Goal: Obtain resource: Download file/media

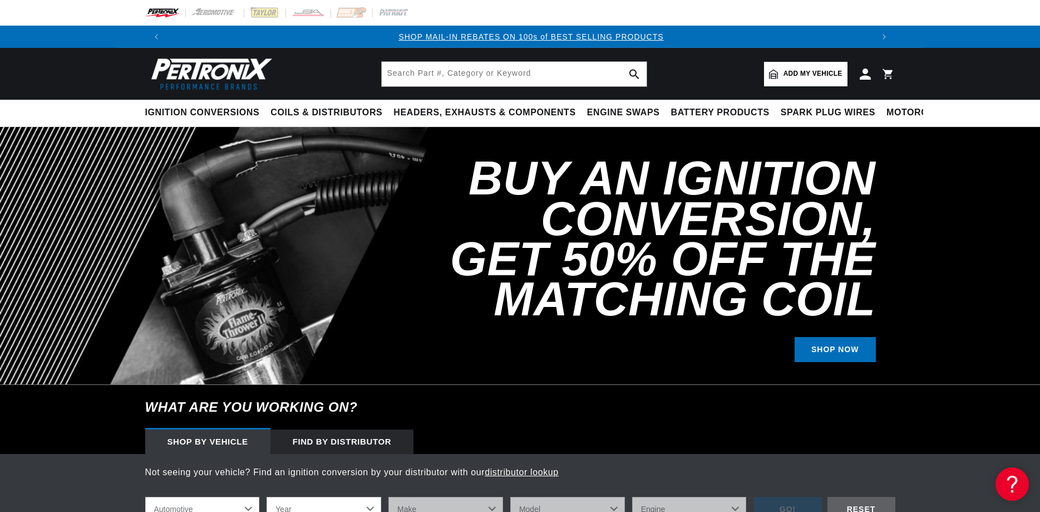
scroll to position [0, 695]
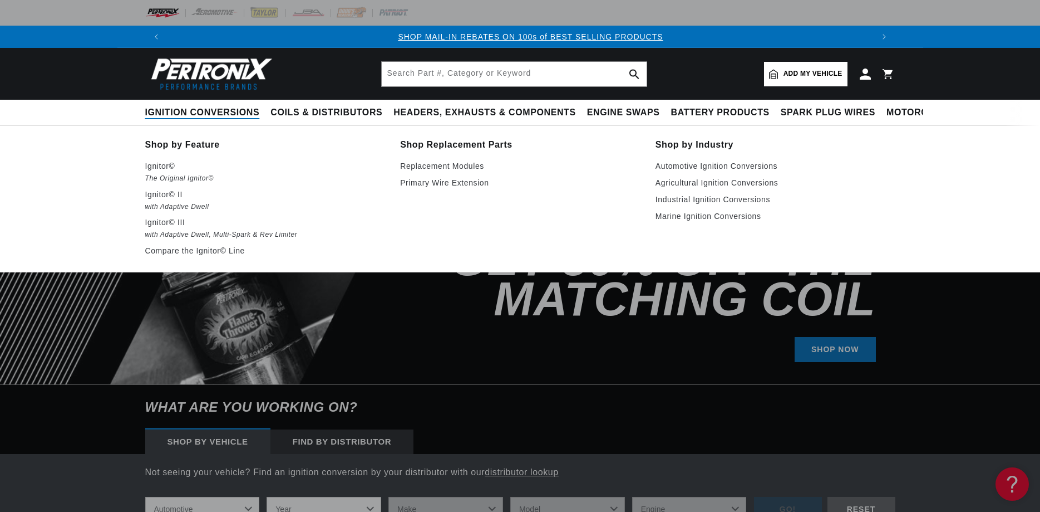
click at [174, 109] on span "Ignition Conversions" at bounding box center [202, 113] width 115 height 12
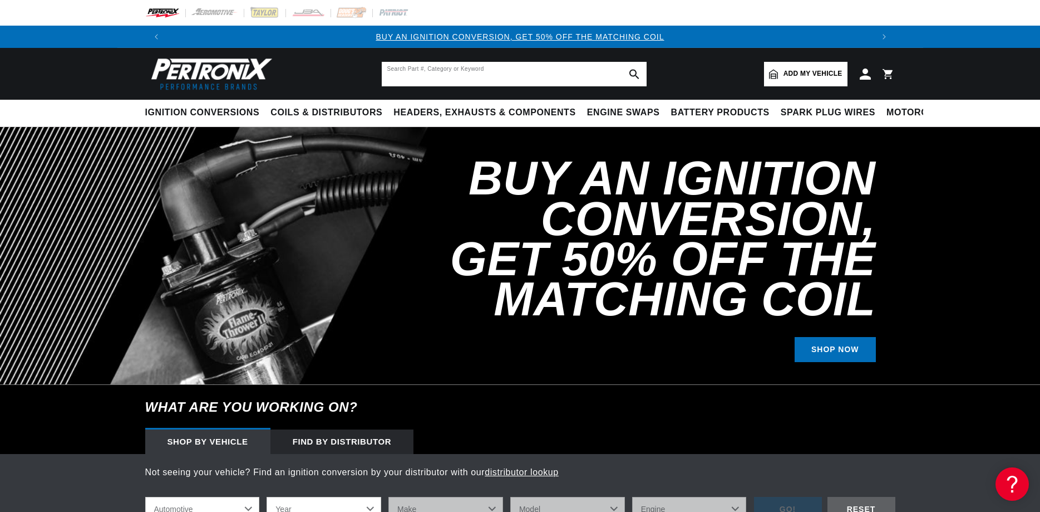
click at [512, 73] on input "text" at bounding box center [514, 74] width 265 height 24
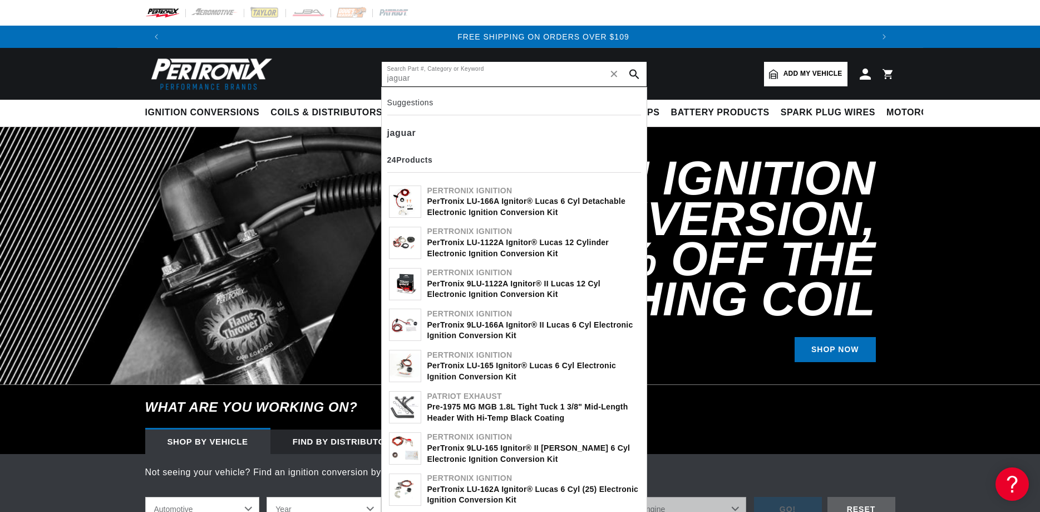
scroll to position [0, 1390]
type input "jaguar"
click at [497, 234] on div "Pertronix Ignition" at bounding box center [533, 231] width 212 height 11
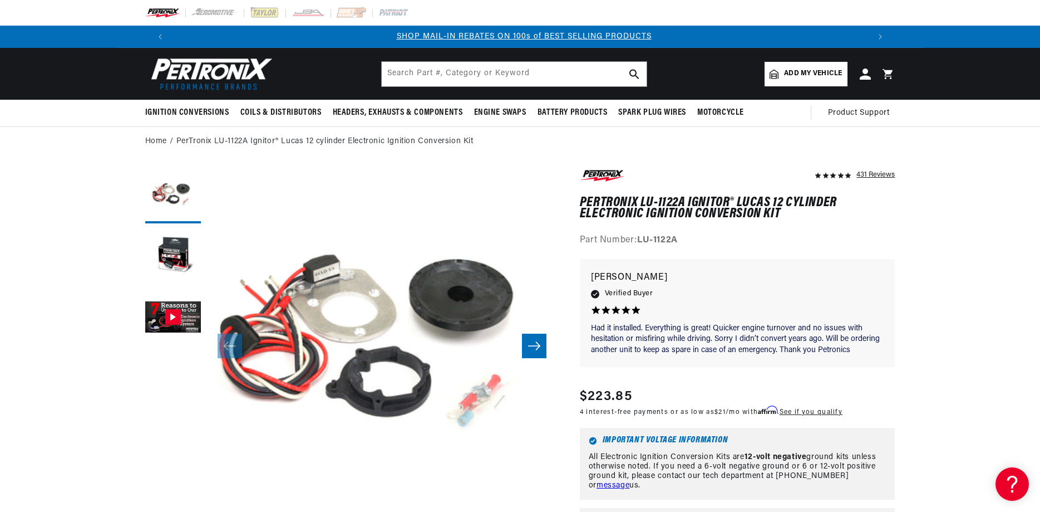
scroll to position [0, 695]
click at [167, 253] on button "Load image 2 in gallery view" at bounding box center [173, 257] width 56 height 56
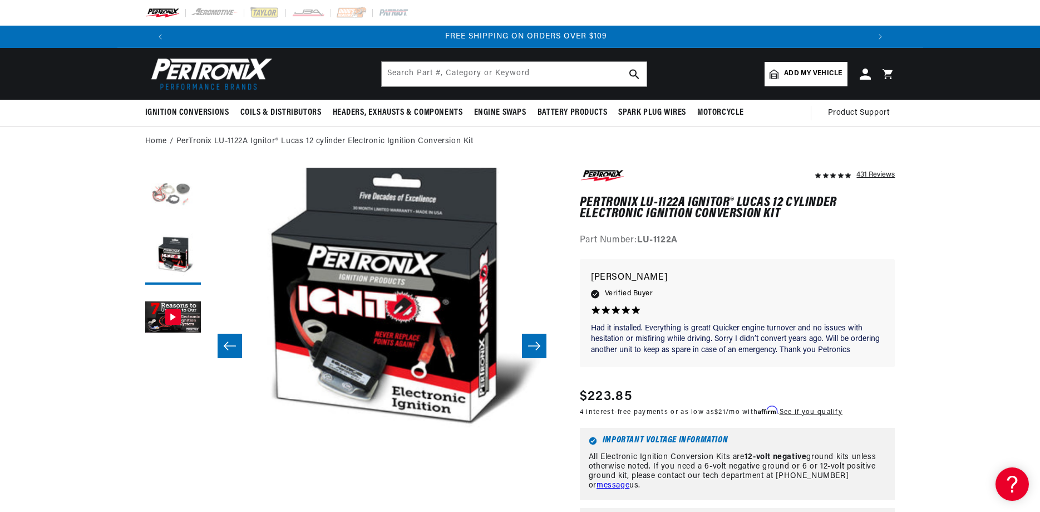
scroll to position [0, 1390]
click at [171, 200] on button "Load image 1 in gallery view" at bounding box center [173, 196] width 56 height 56
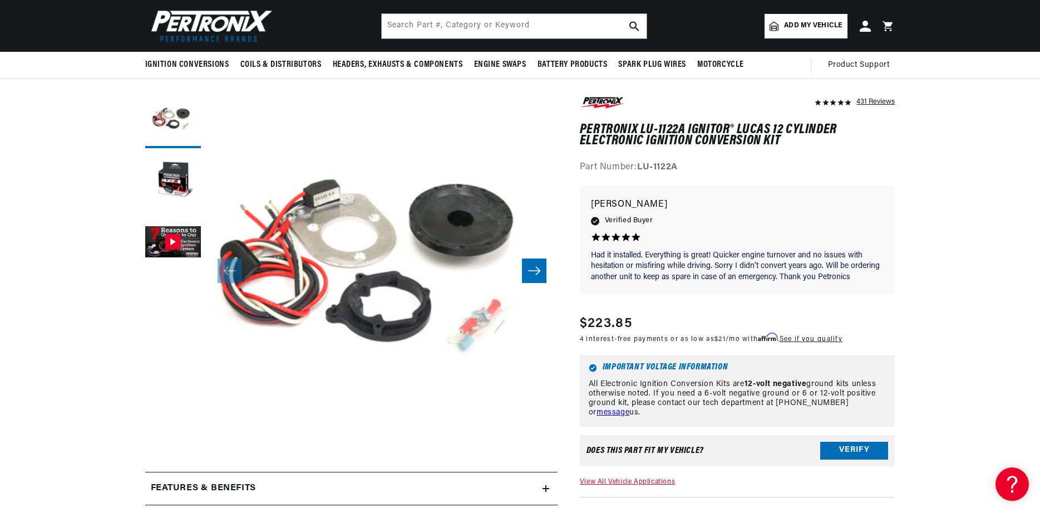
scroll to position [57, 0]
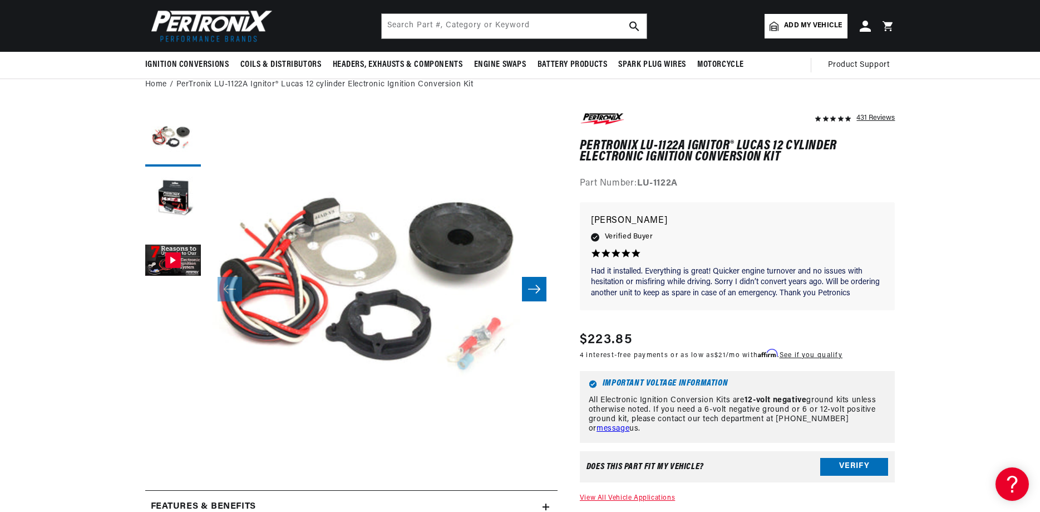
click at [534, 291] on icon "Slide right" at bounding box center [534, 288] width 13 height 11
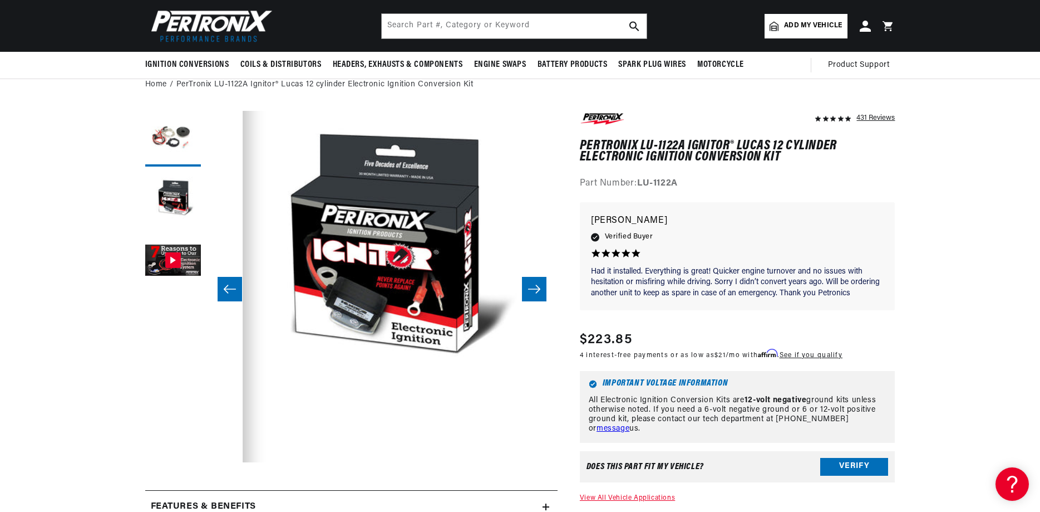
scroll to position [0, 351]
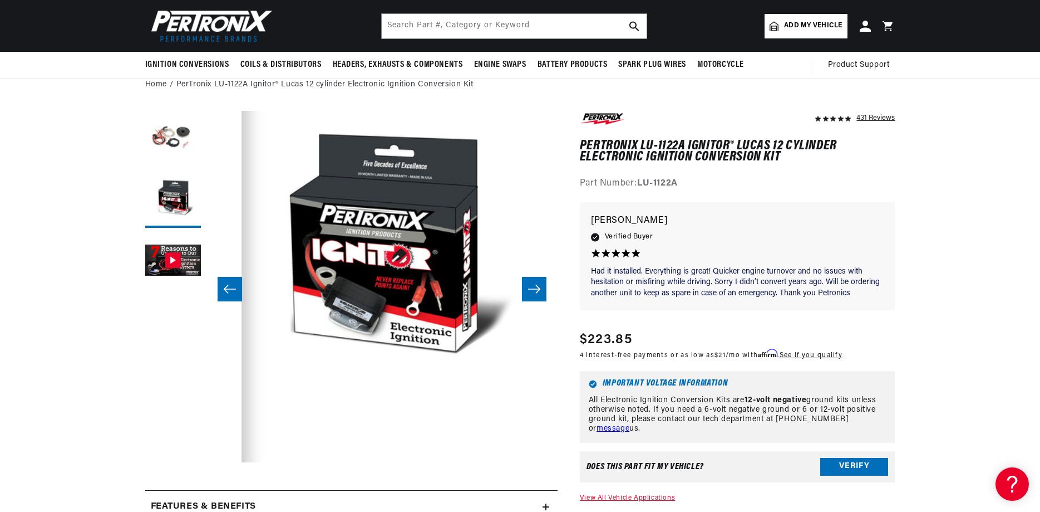
click at [539, 287] on icon "Slide right" at bounding box center [534, 288] width 13 height 11
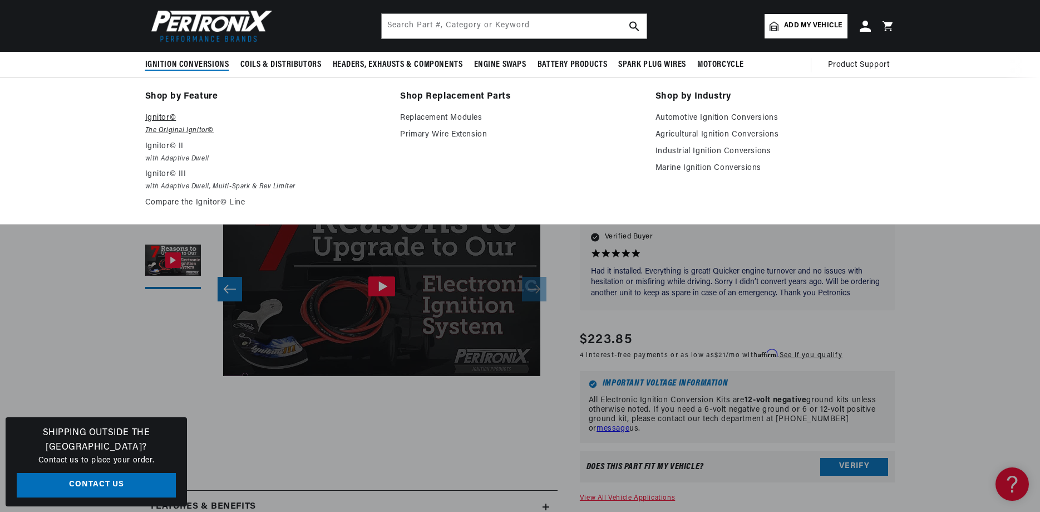
scroll to position [0, 0]
click at [164, 115] on p "Ignitor©" at bounding box center [265, 117] width 240 height 13
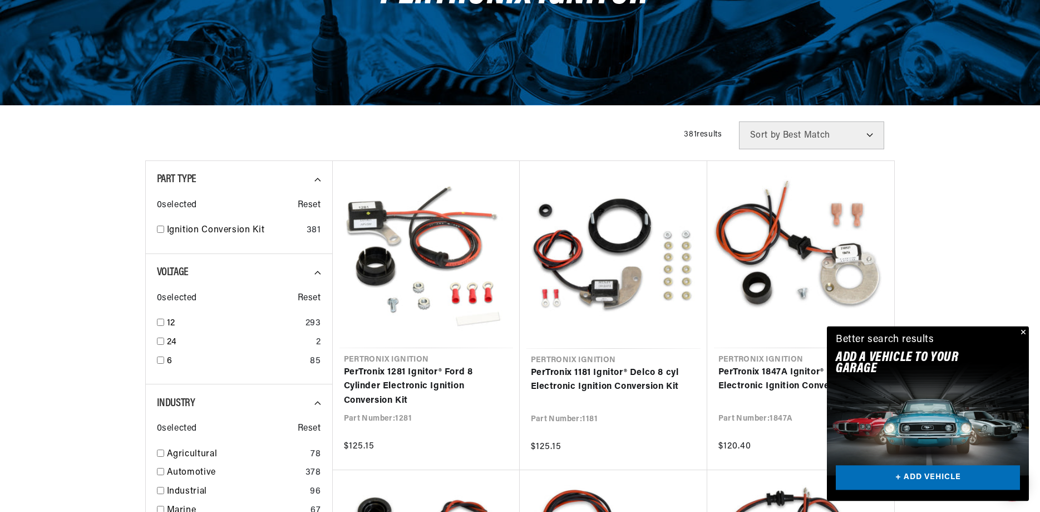
scroll to position [341, 0]
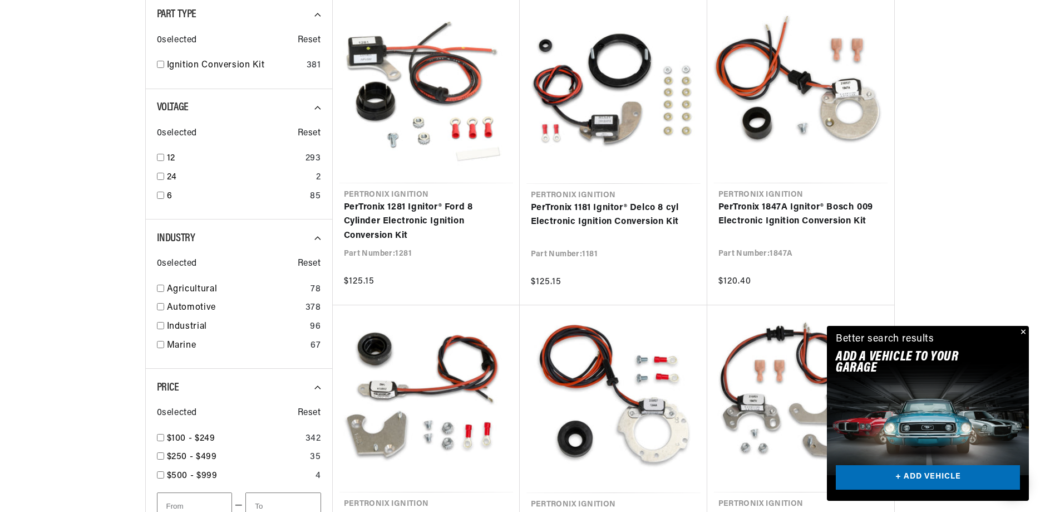
click at [1025, 331] on button "Close" at bounding box center [1022, 332] width 13 height 13
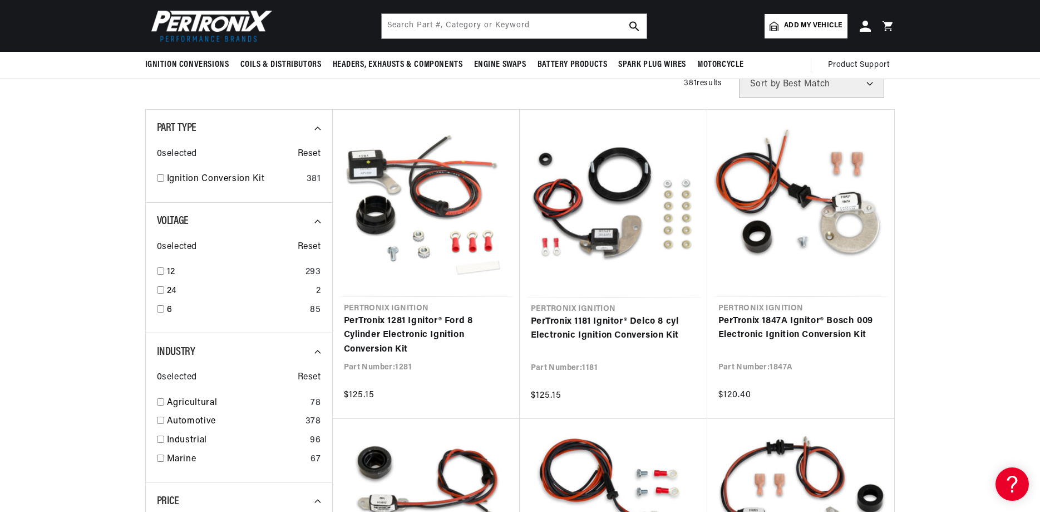
scroll to position [0, 0]
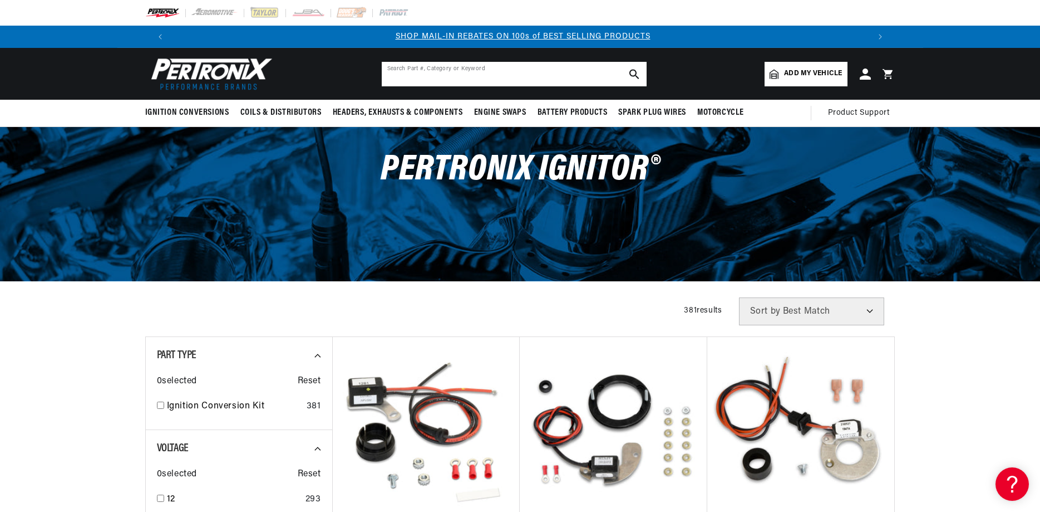
click at [473, 76] on input "text" at bounding box center [514, 74] width 265 height 24
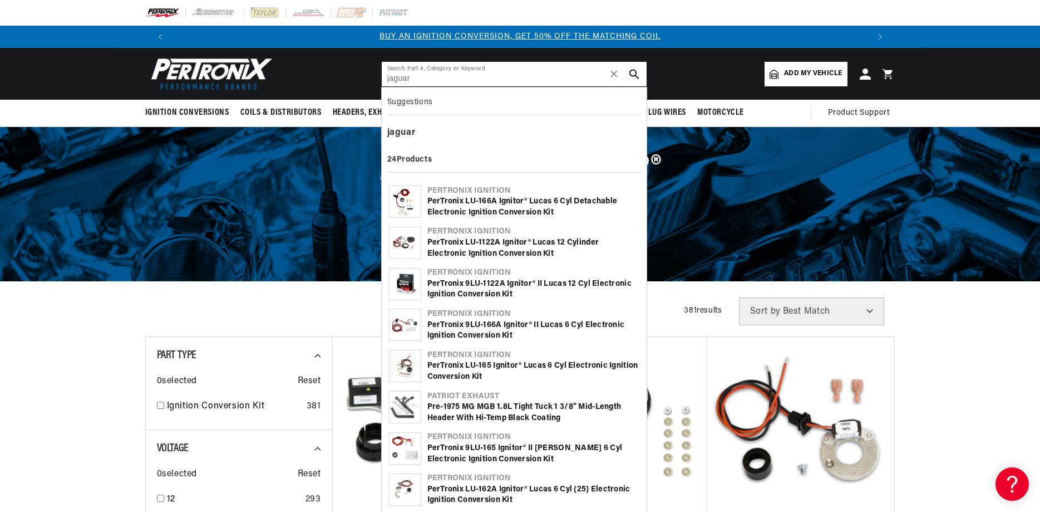
type input "jaguar"
click at [499, 291] on div "PerTronix 9LU-1122A Ignitor® II Lucas 12 cyl Electronic Ignition Conversion Kit" at bounding box center [533, 289] width 212 height 22
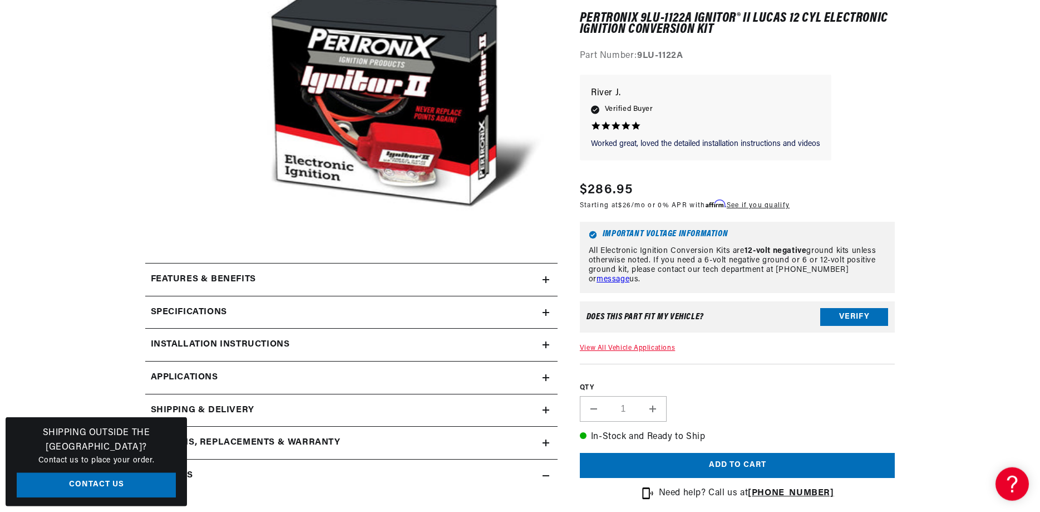
scroll to position [227, 0]
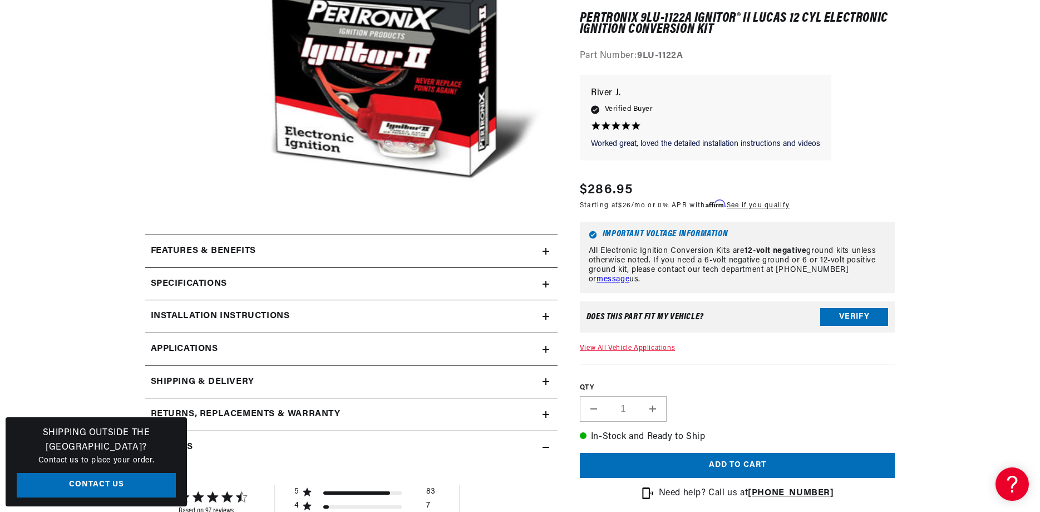
click at [232, 314] on h2 "Installation instructions" at bounding box center [220, 316] width 139 height 14
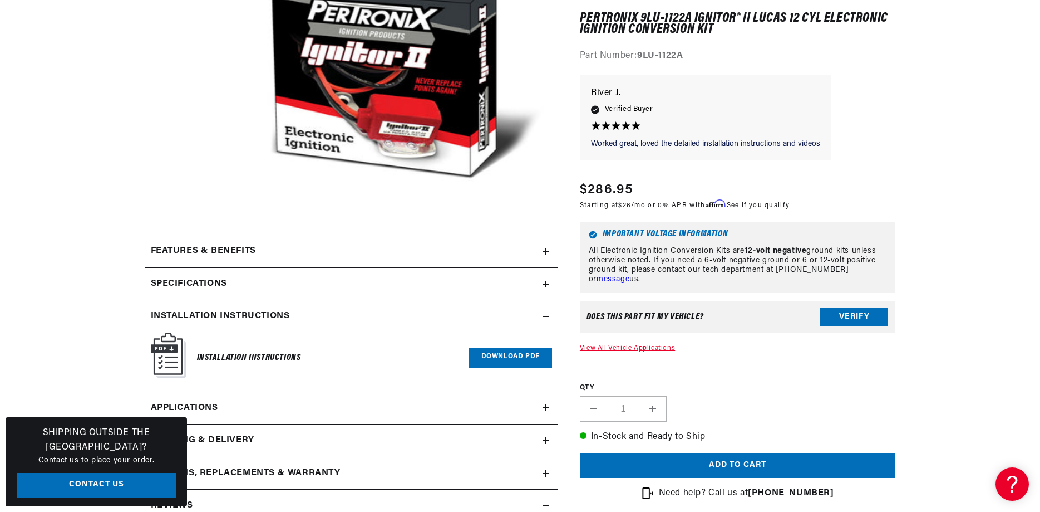
scroll to position [0, 695]
click at [260, 352] on h6 "Installation Instructions" at bounding box center [249, 357] width 104 height 15
click at [518, 355] on link "Download PDF" at bounding box center [510, 357] width 83 height 21
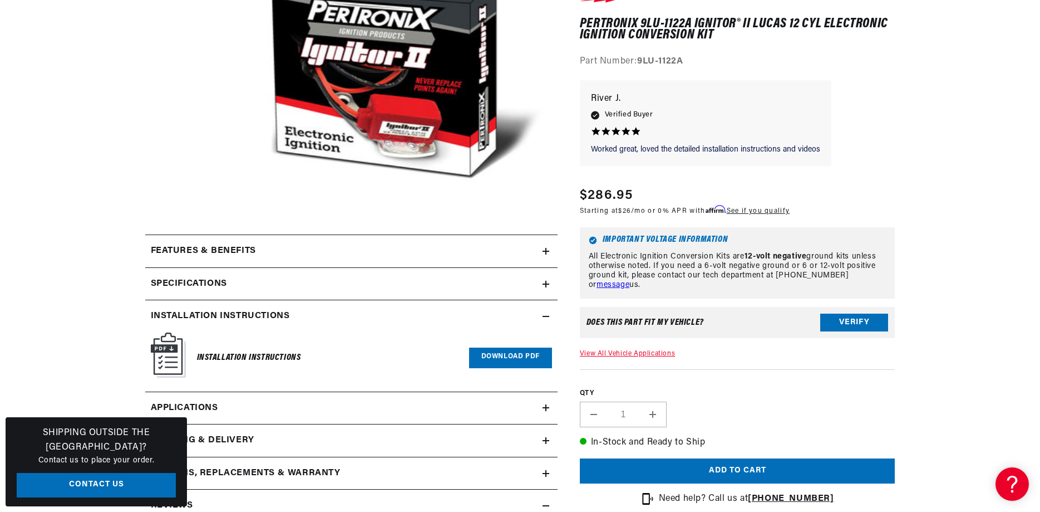
scroll to position [0, 0]
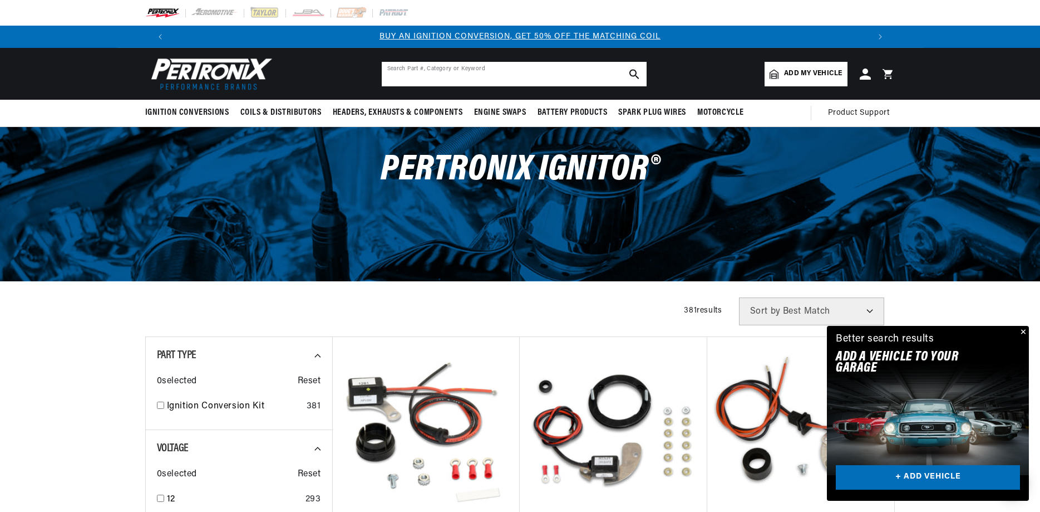
click at [491, 71] on input "text" at bounding box center [514, 74] width 265 height 24
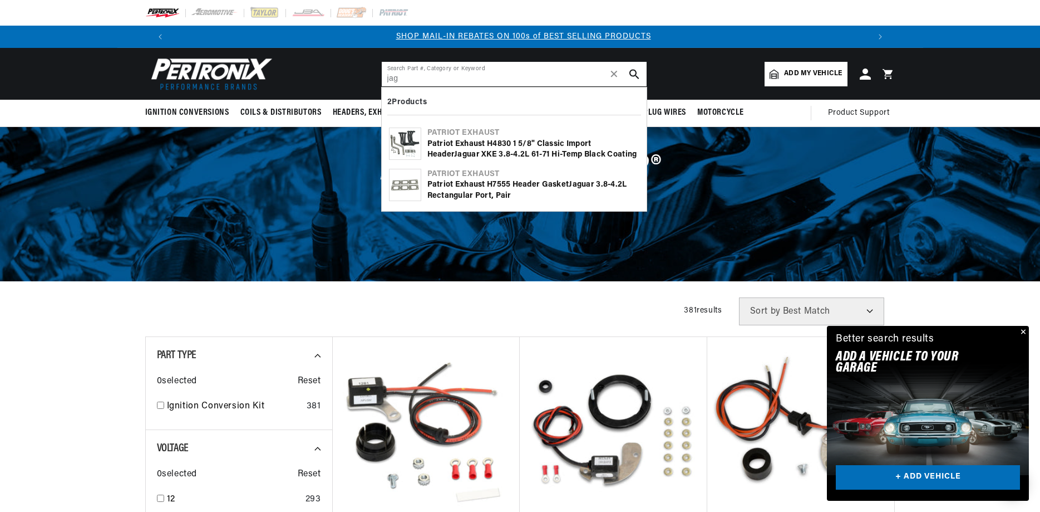
scroll to position [0, 695]
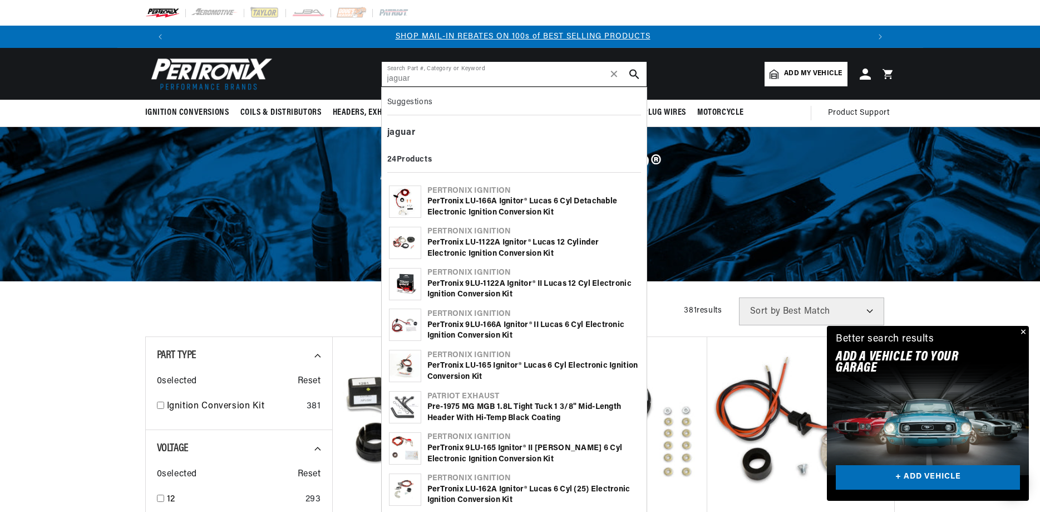
type input "jaguar"
click at [482, 250] on div "PerTronix LU-1122A Ignitor® Lucas 12 cylinder Electronic Ignition Conversion Kit" at bounding box center [533, 248] width 212 height 22
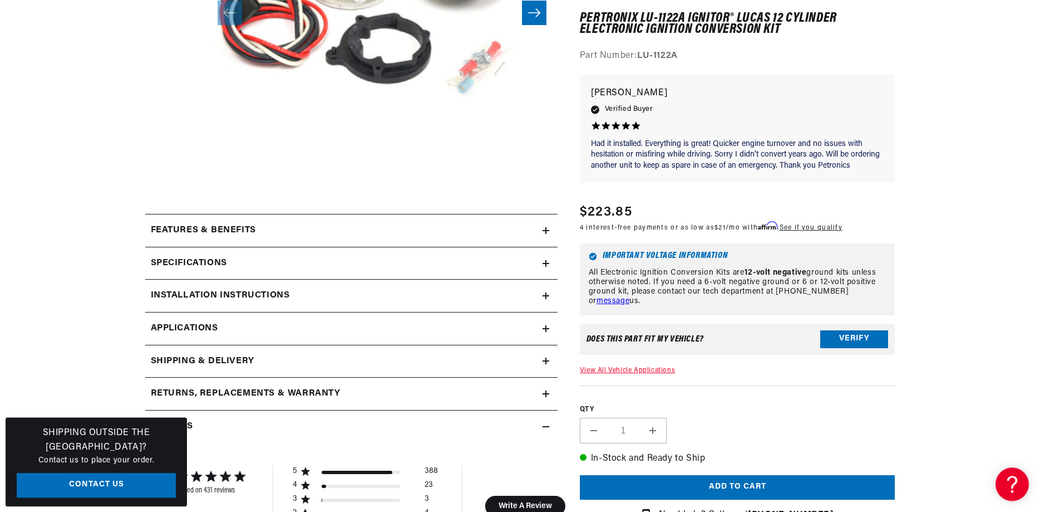
scroll to position [341, 0]
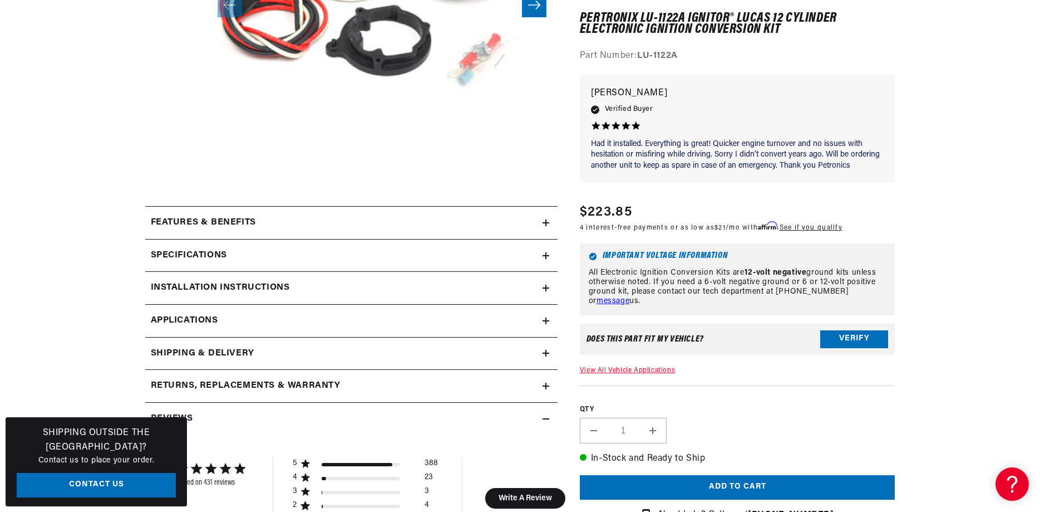
click at [269, 281] on h2 "Installation instructions" at bounding box center [220, 288] width 139 height 14
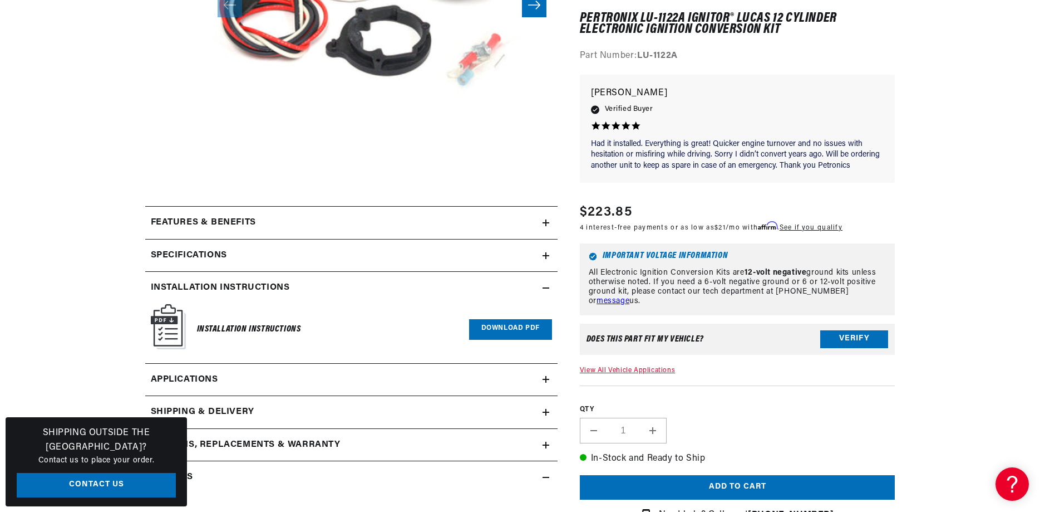
click at [516, 327] on link "Download PDF" at bounding box center [510, 329] width 83 height 21
